Goal: Task Accomplishment & Management: Use online tool/utility

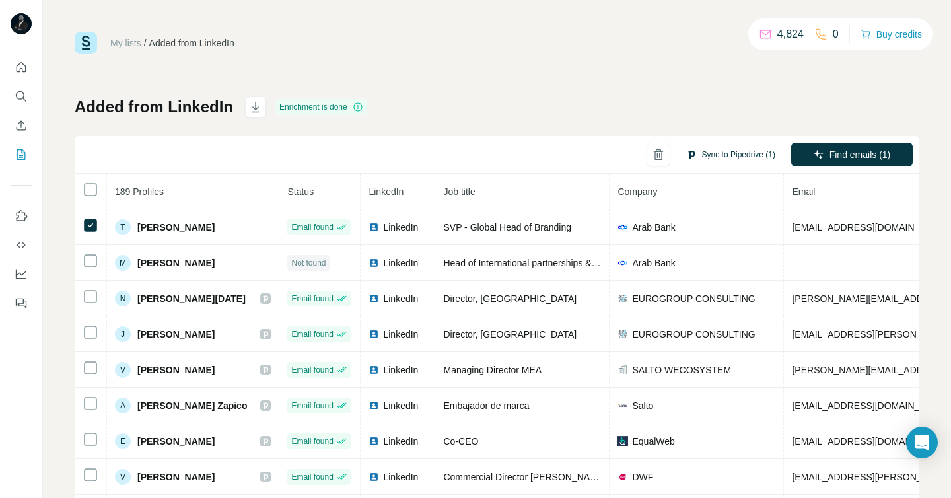
click at [705, 152] on button "Sync to Pipedrive (1)" at bounding box center [731, 155] width 108 height 20
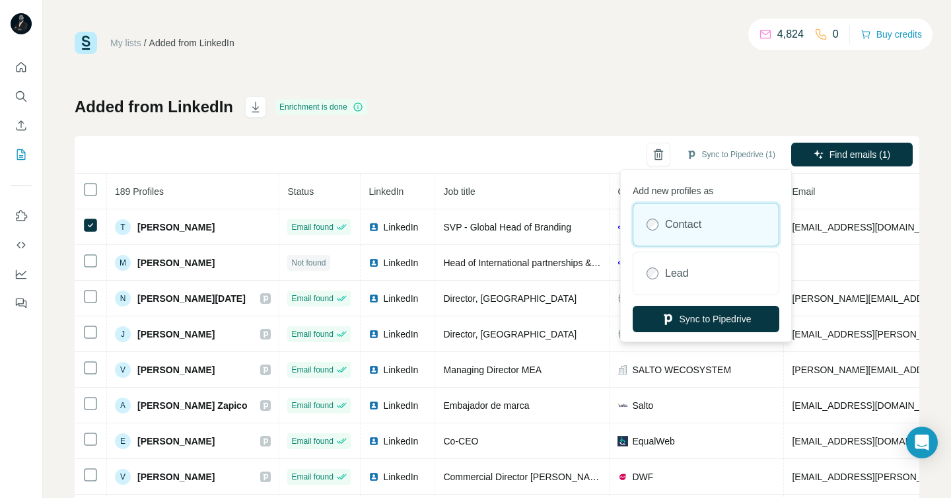
click at [685, 225] on label "Contact" at bounding box center [683, 225] width 36 height 16
click at [698, 320] on button "Sync to Pipedrive" at bounding box center [706, 319] width 147 height 26
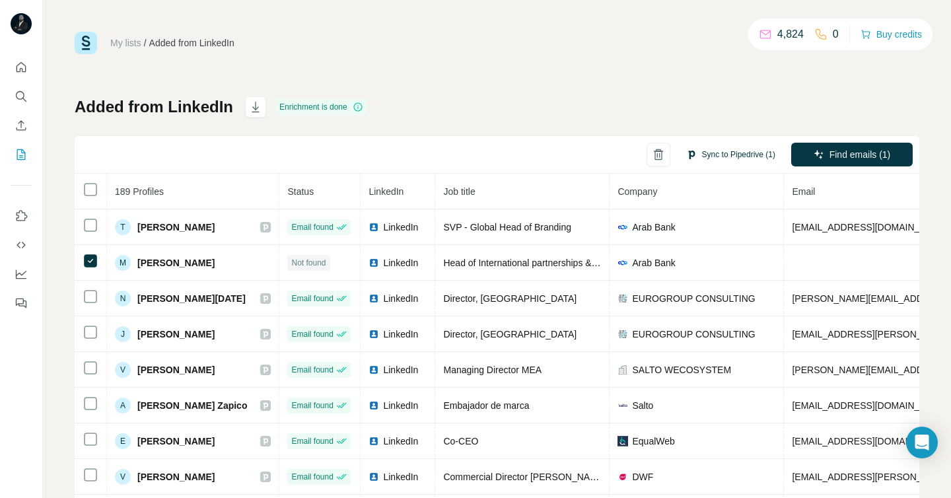
click at [707, 152] on button "Sync to Pipedrive (1)" at bounding box center [731, 155] width 108 height 20
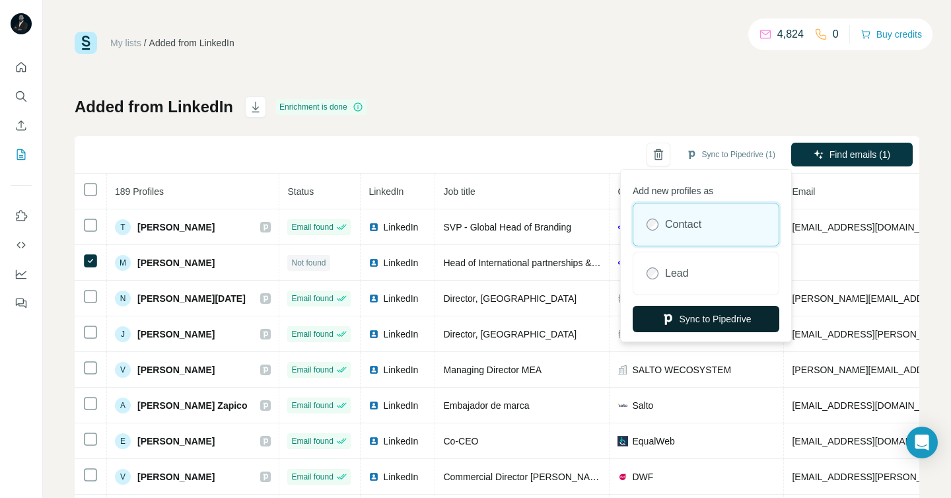
click at [702, 322] on button "Sync to Pipedrive" at bounding box center [706, 319] width 147 height 26
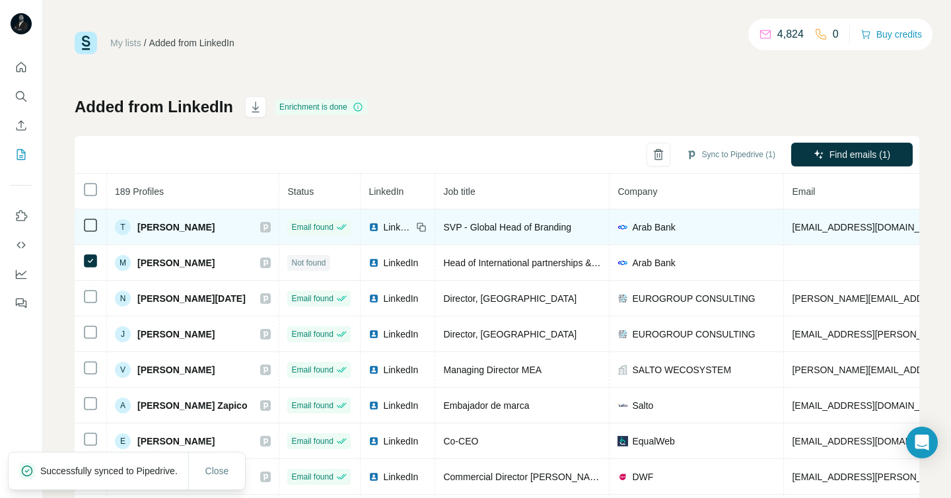
click at [264, 225] on icon at bounding box center [266, 227] width 5 height 7
